Goal: Check status: Check status

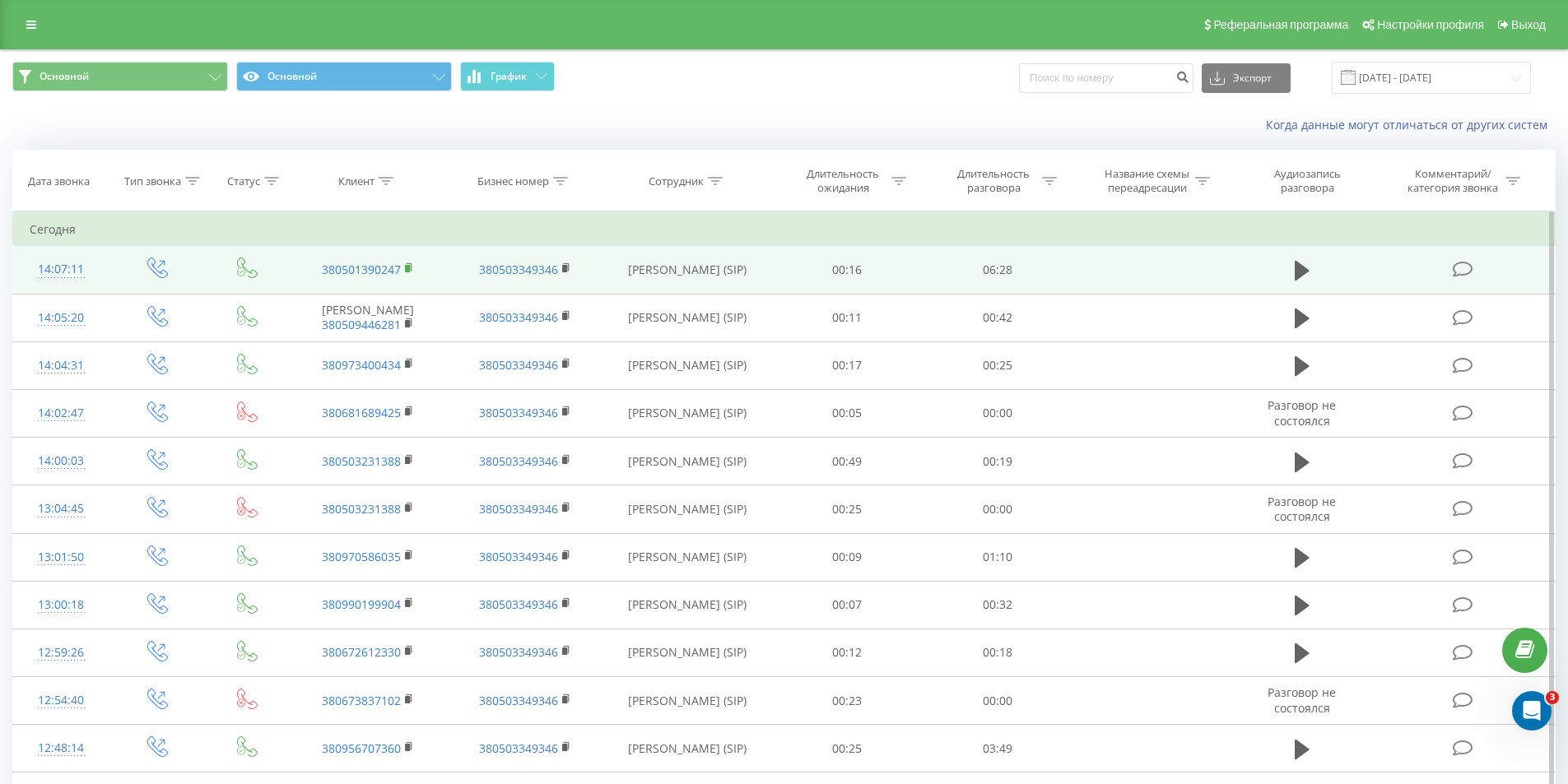
click at [409, 268] on rect at bounding box center [407, 269] width 5 height 8
click at [1187, 273] on td at bounding box center [1151, 270] width 156 height 48
click at [1300, 271] on icon at bounding box center [1302, 271] width 15 height 20
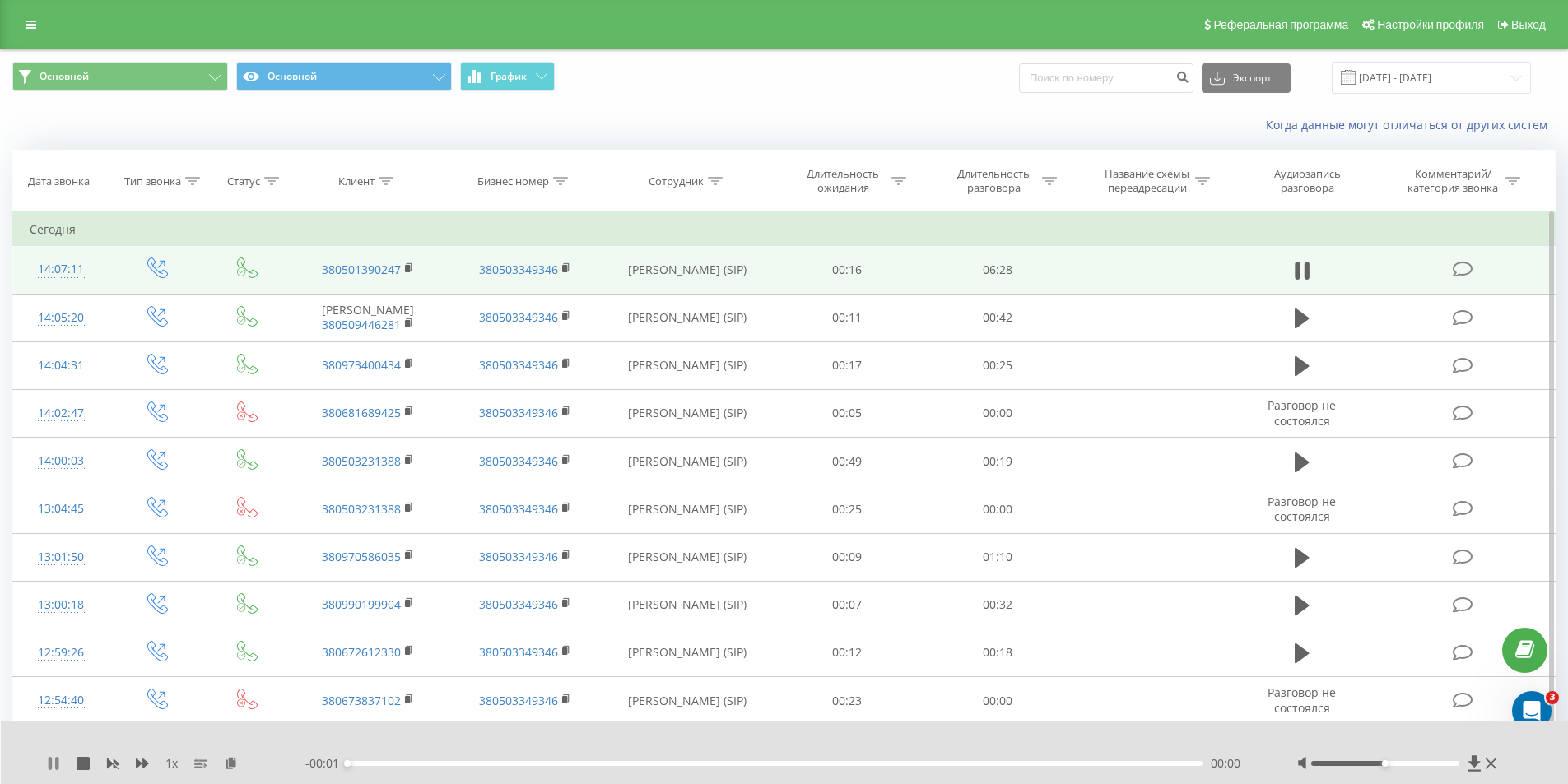
click at [55, 763] on icon at bounding box center [54, 763] width 13 height 13
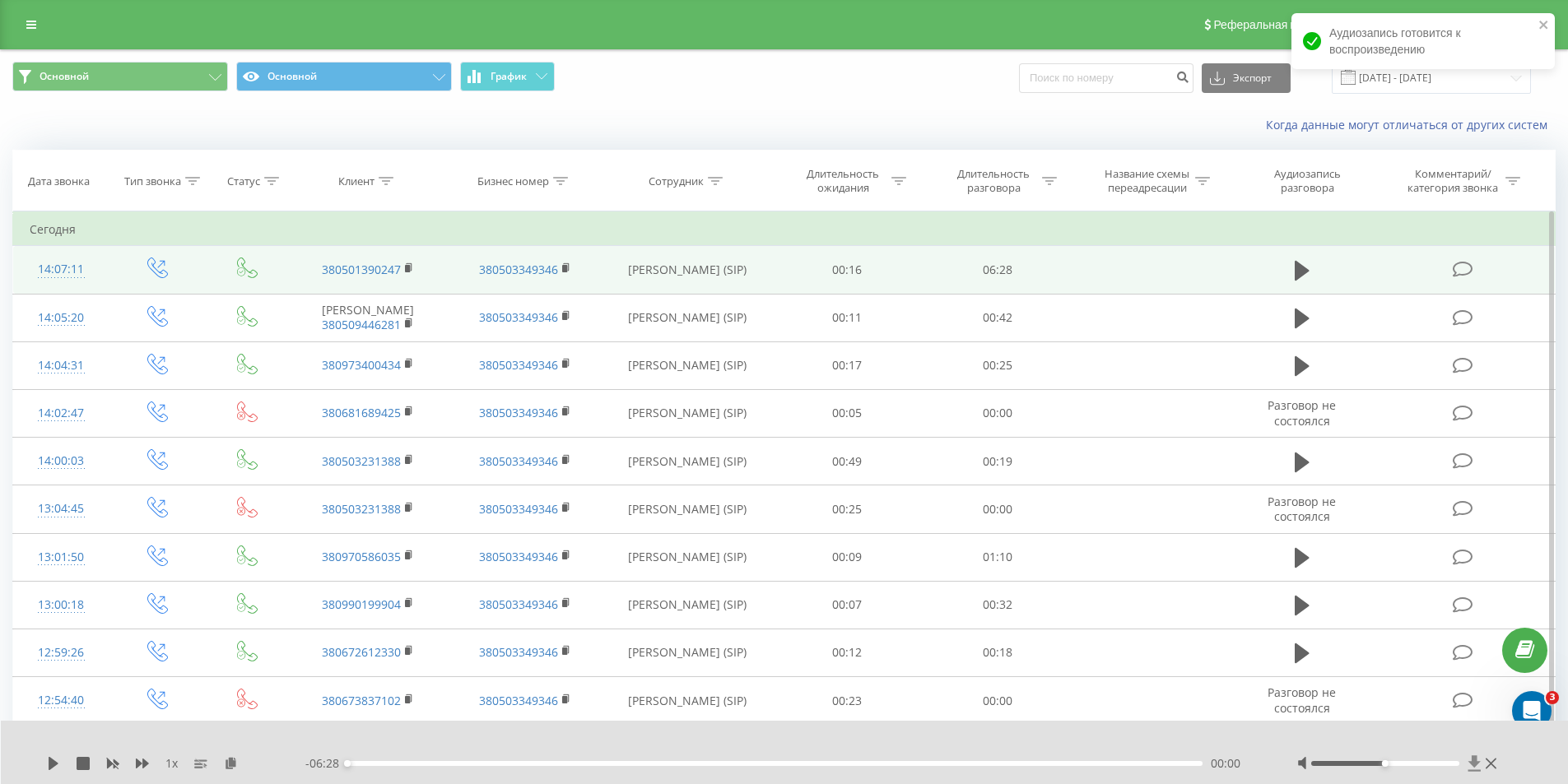
click at [1476, 760] on icon at bounding box center [1474, 763] width 12 height 16
click at [1299, 274] on icon at bounding box center [1302, 271] width 15 height 20
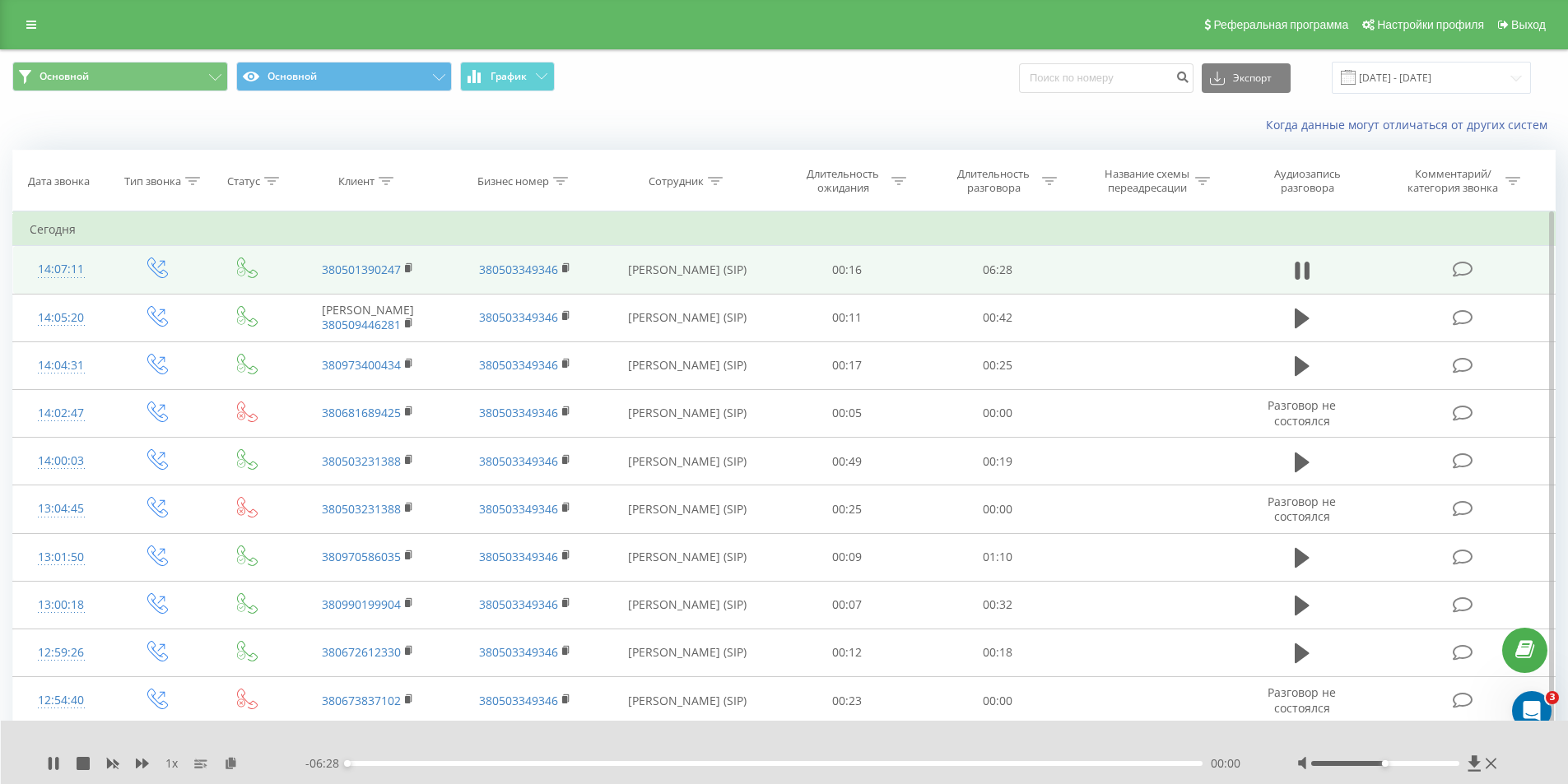
click at [625, 760] on div "- 06:28 00:00 00:00" at bounding box center [780, 764] width 950 height 17
click at [645, 765] on div "00:00" at bounding box center [775, 763] width 855 height 5
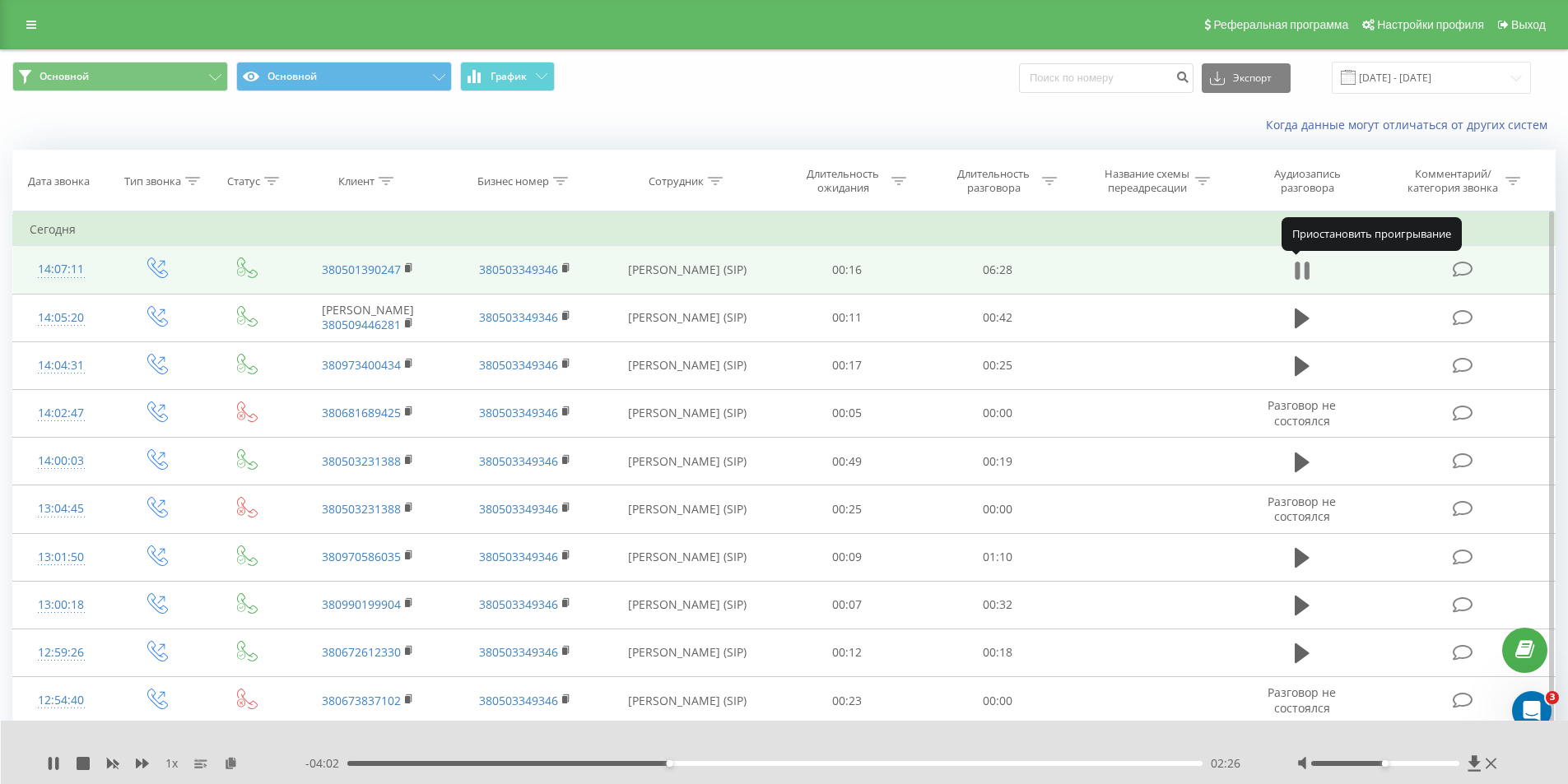
click at [1309, 259] on button at bounding box center [1302, 271] width 24 height 24
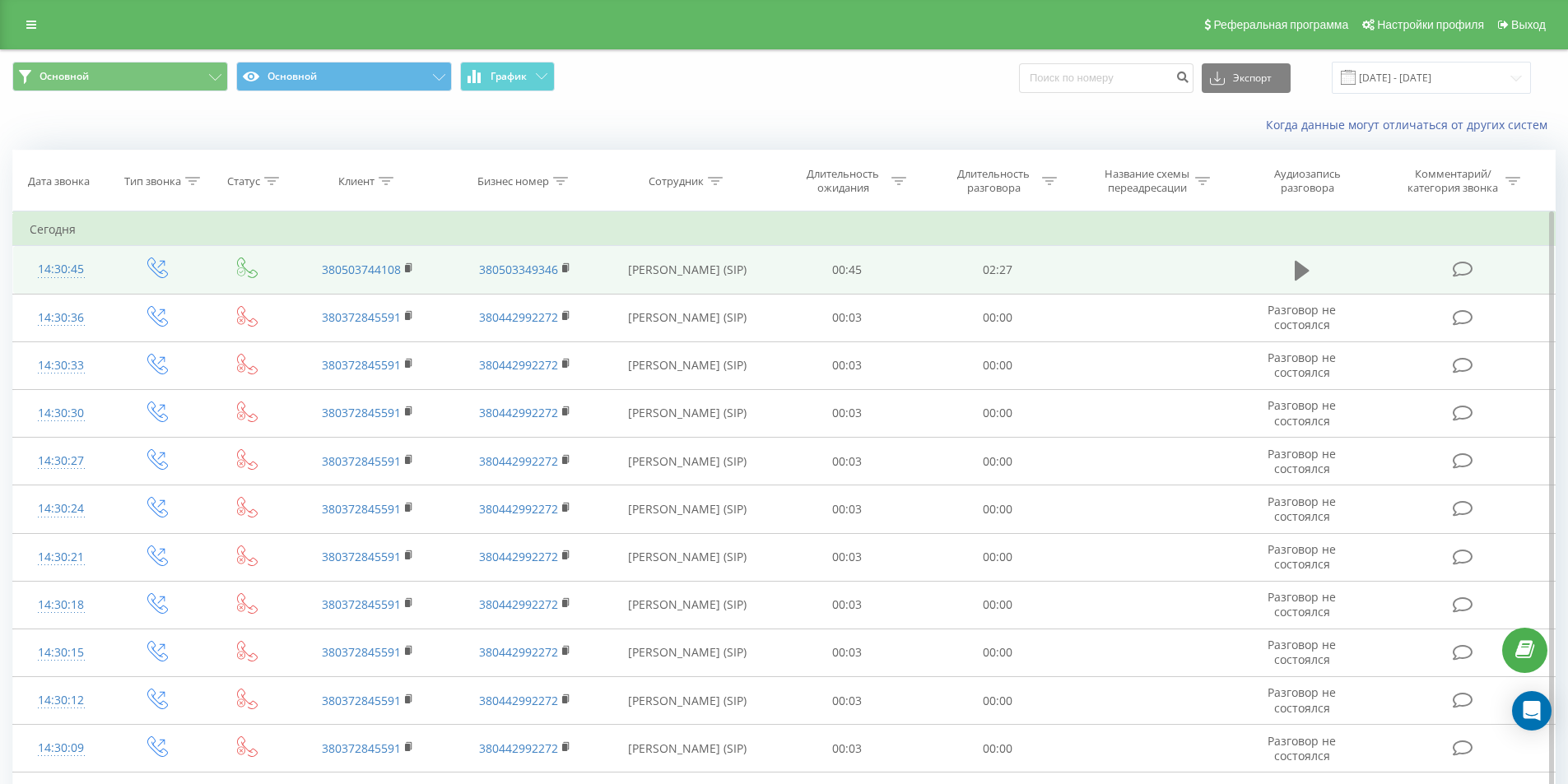
click at [1294, 270] on icon at bounding box center [1302, 271] width 15 height 24
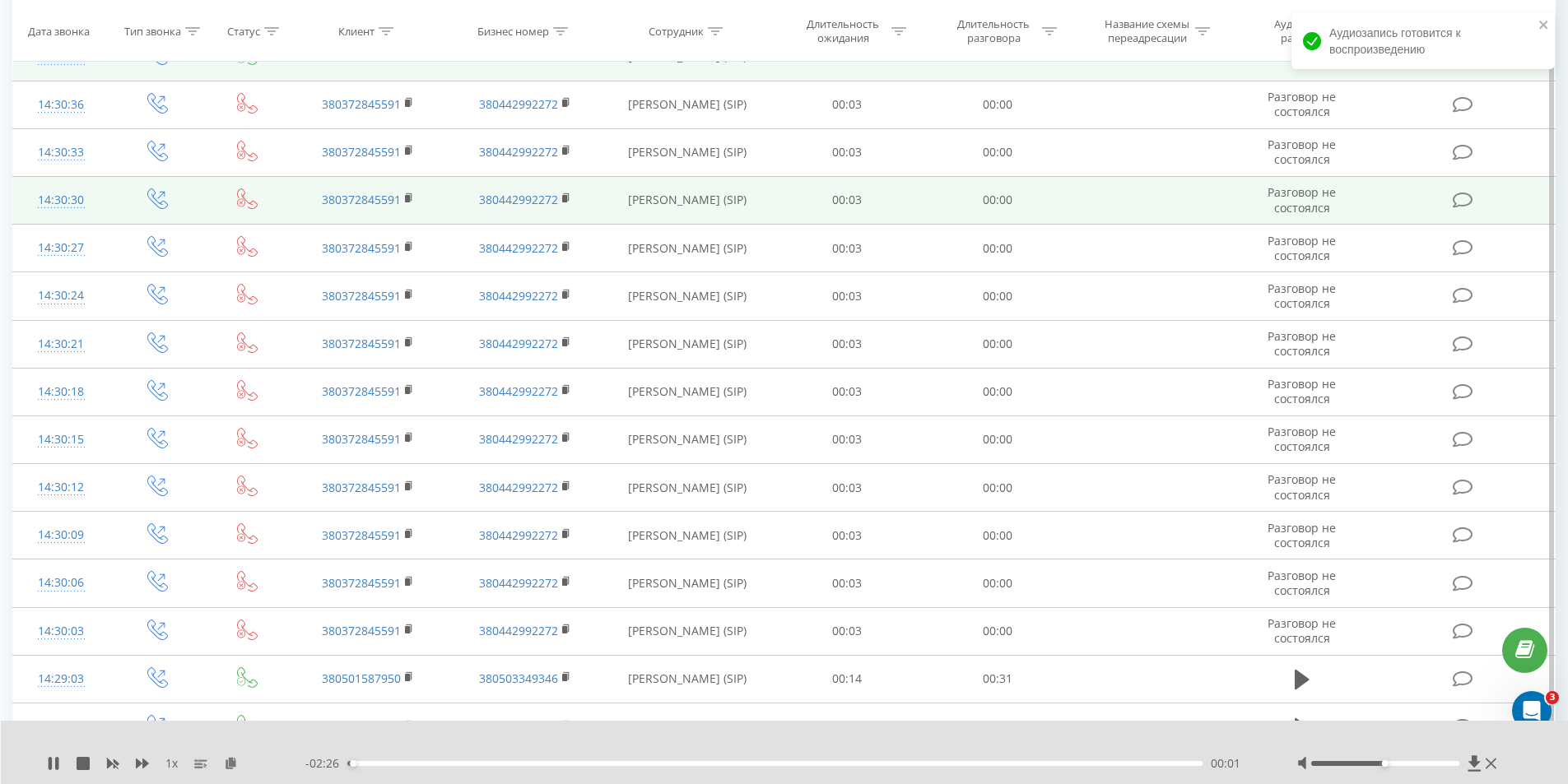
scroll to position [63, 0]
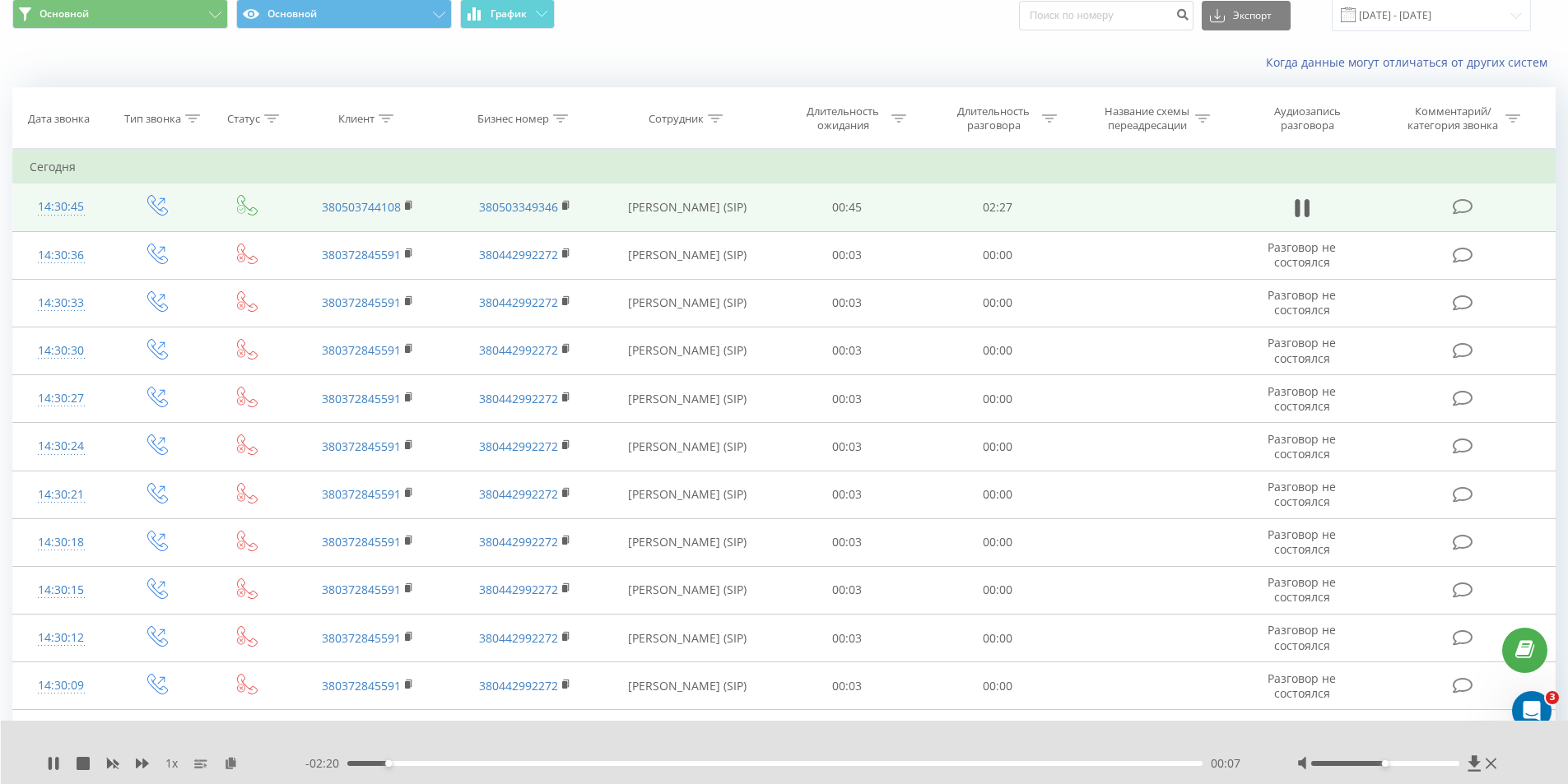
click at [701, 762] on div "00:07" at bounding box center [775, 763] width 855 height 5
click at [631, 762] on div "01:06" at bounding box center [775, 763] width 855 height 5
click at [587, 763] on div "00:51" at bounding box center [775, 763] width 855 height 5
click at [49, 763] on icon at bounding box center [51, 763] width 4 height 13
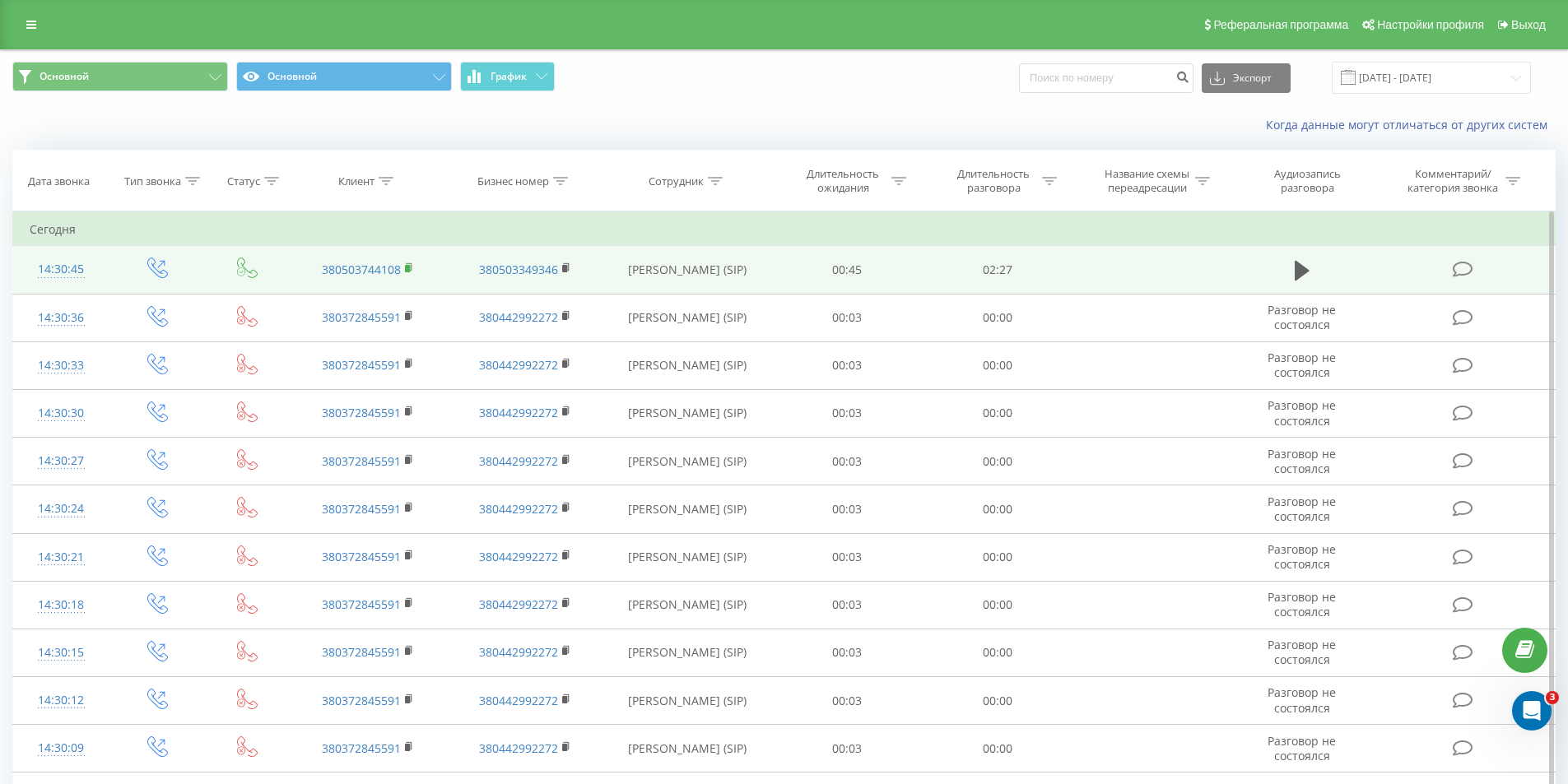
click at [408, 267] on rect at bounding box center [407, 269] width 5 height 8
